Goal: Information Seeking & Learning: Learn about a topic

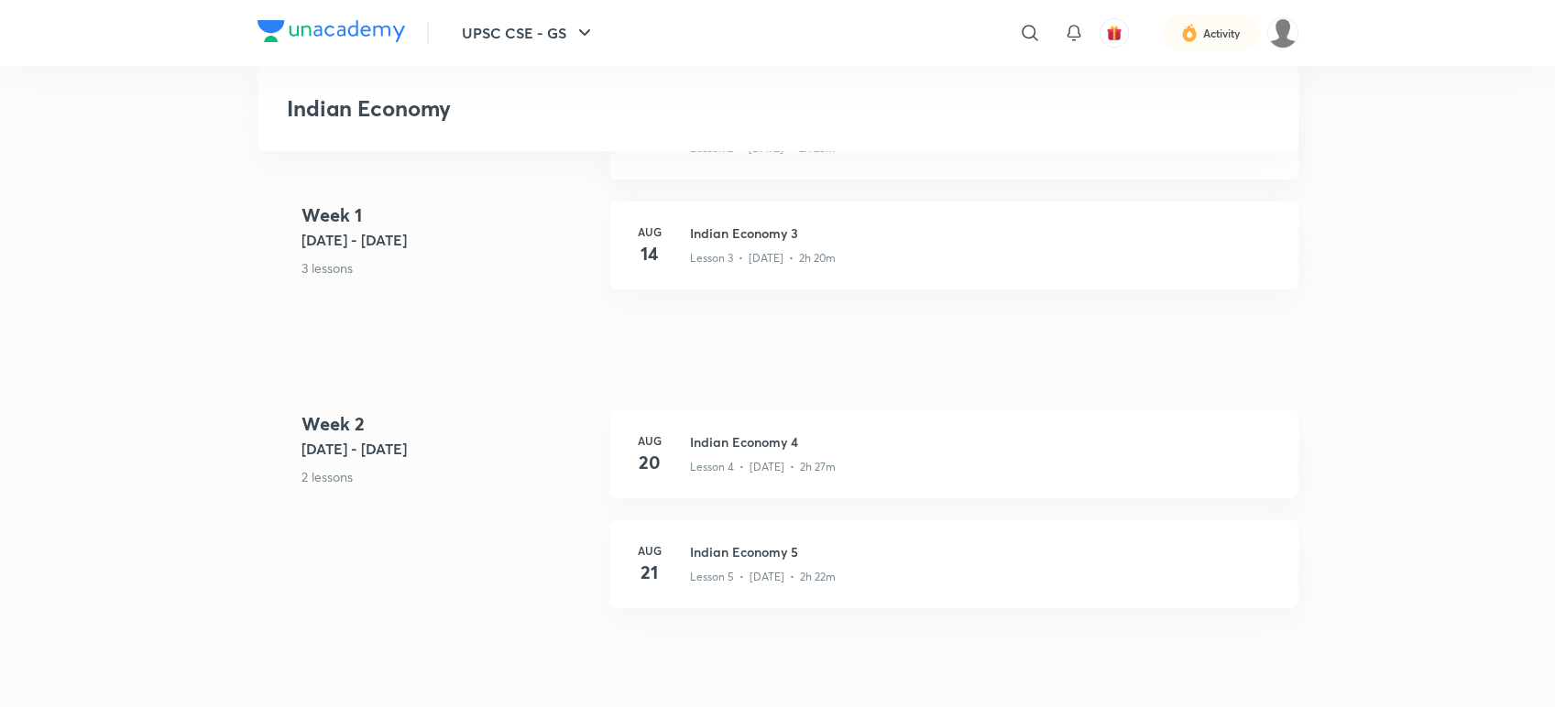
scroll to position [1526, 0]
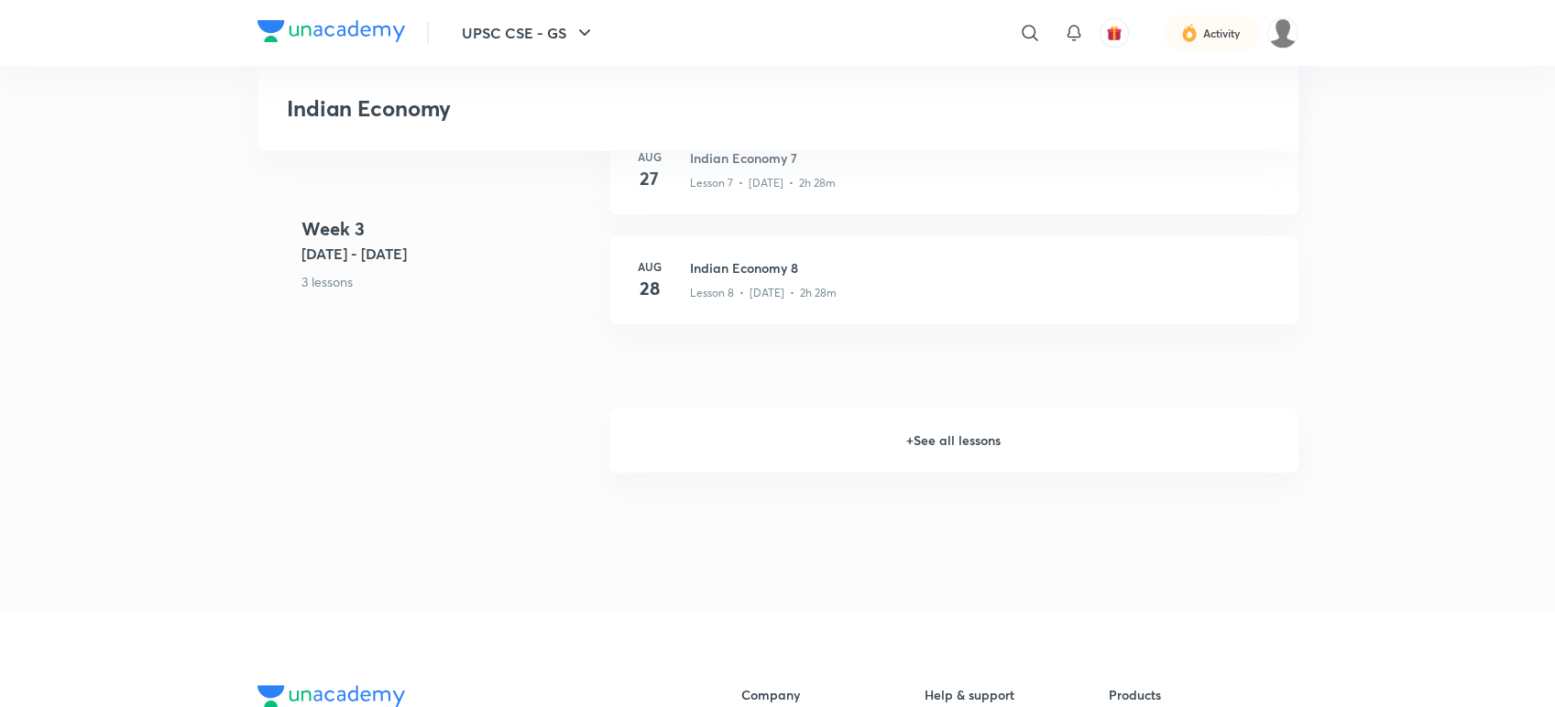
click at [1026, 442] on h6 "+ See all lessons" at bounding box center [953, 441] width 689 height 64
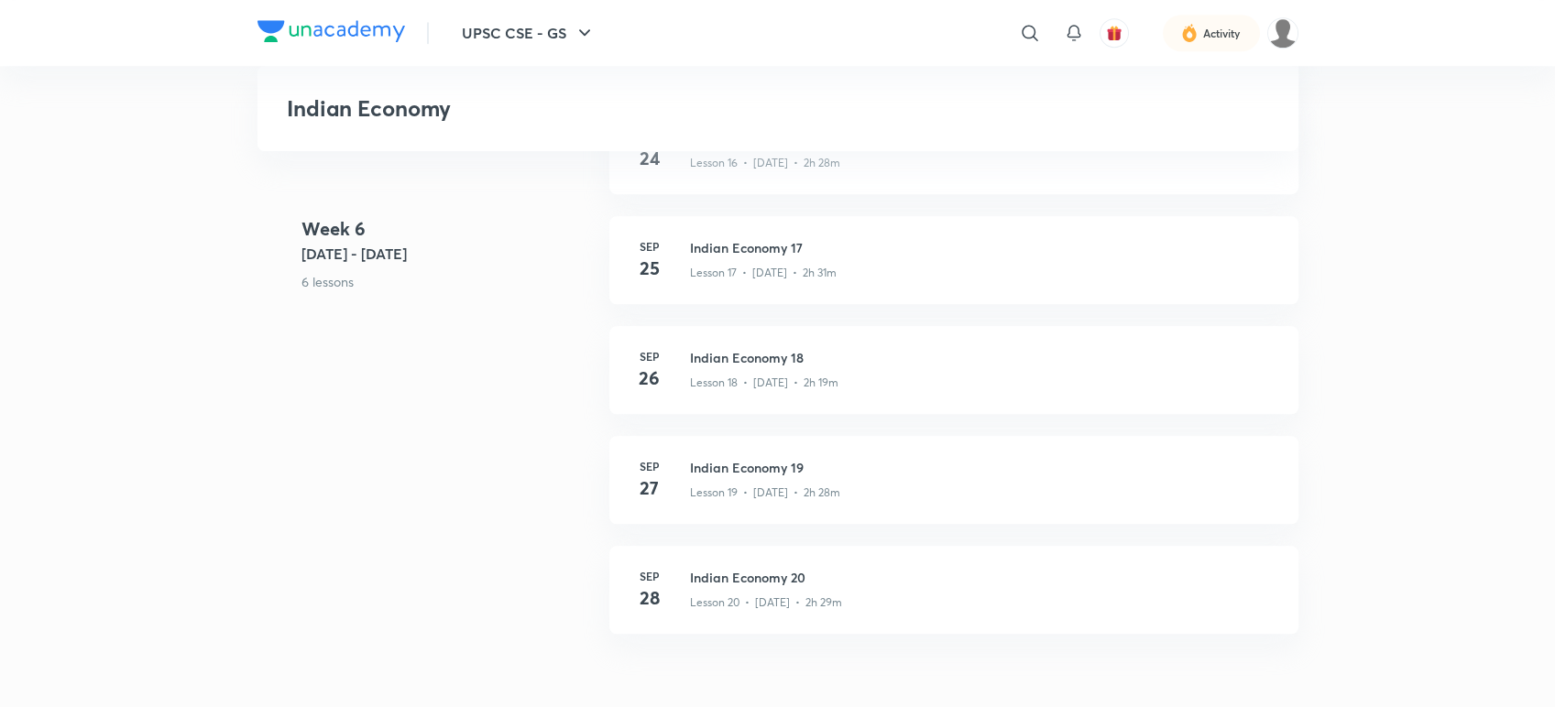
scroll to position [2850, 0]
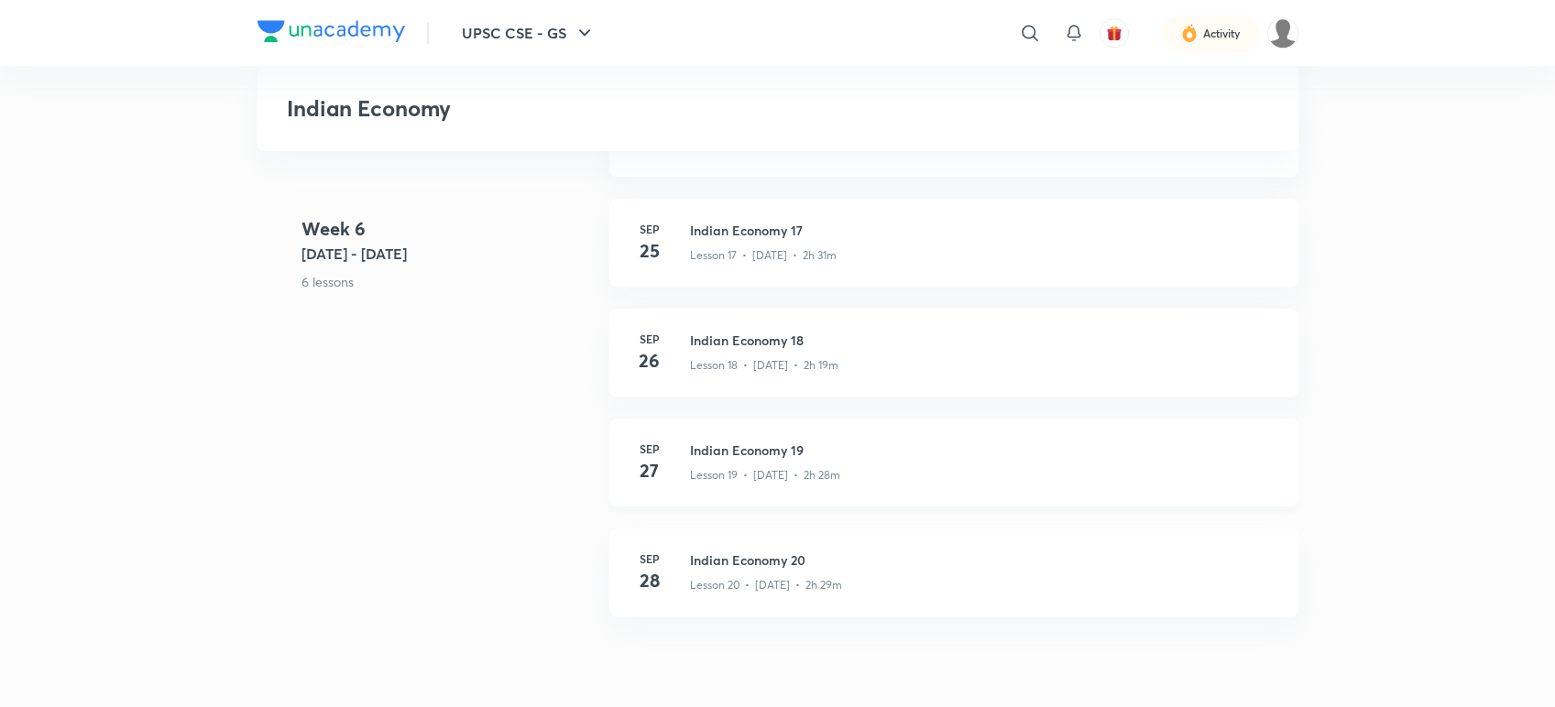
click at [865, 461] on div "Lesson 19 • [DATE] • 2h 28m" at bounding box center [983, 472] width 586 height 24
